Goal: Information Seeking & Learning: Learn about a topic

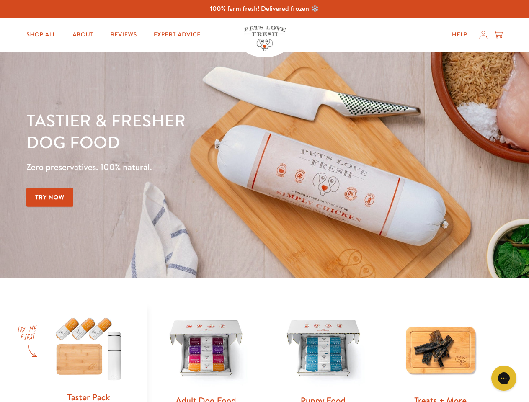
click at [264, 201] on div "Tastier & fresher dog food Zero preservatives. 100% natural. Try Now" at bounding box center [184, 164] width 317 height 111
click at [504, 378] on icon "Gorgias live chat" at bounding box center [504, 378] width 8 height 8
